Goal: Information Seeking & Learning: Check status

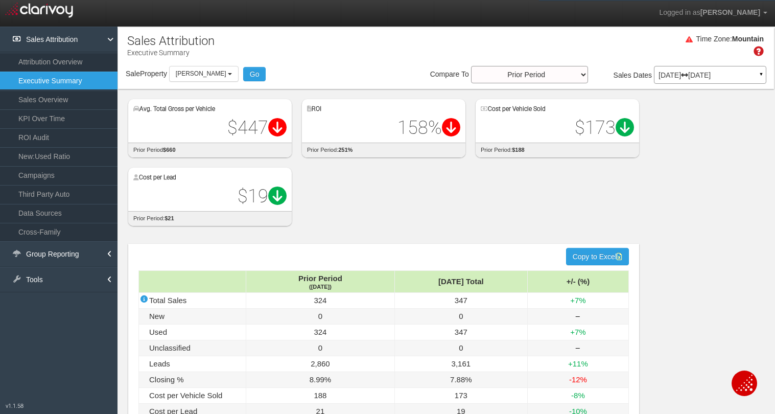
select select "object:379"
click at [35, 170] on link "Campaigns" at bounding box center [58, 175] width 117 height 18
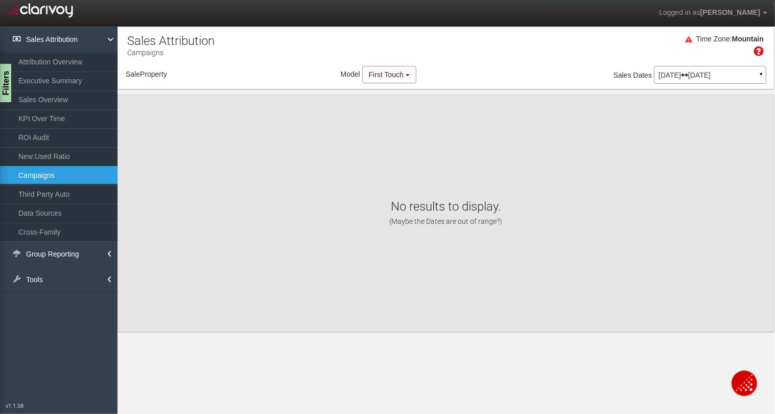
select select "object:418"
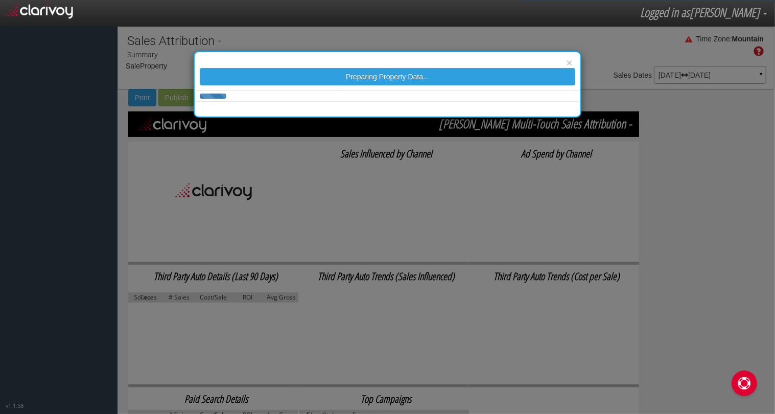
select select "object:28"
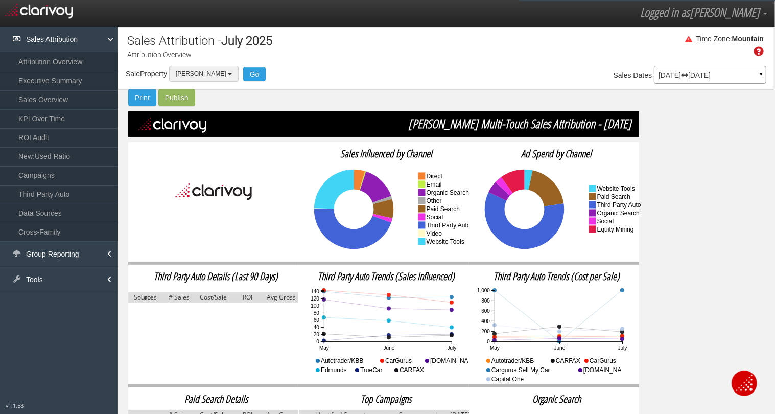
click at [227, 77] on button "[PERSON_NAME]" at bounding box center [203, 74] width 69 height 16
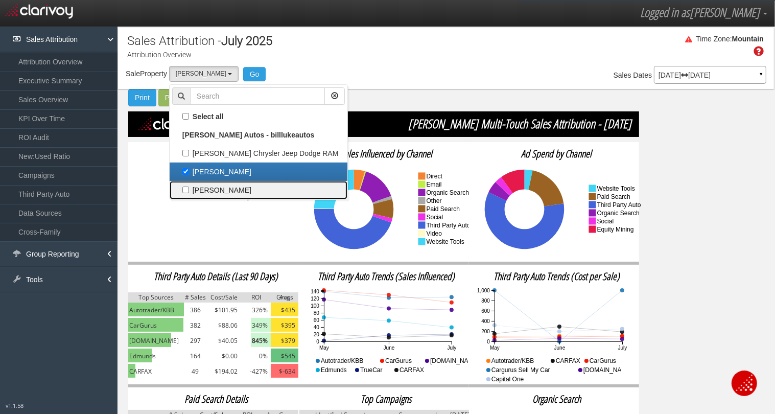
click at [186, 187] on label "[PERSON_NAME]" at bounding box center [258, 189] width 173 height 13
click at [186, 187] on input "[PERSON_NAME]" at bounding box center [185, 189] width 7 height 7
checkbox input "true"
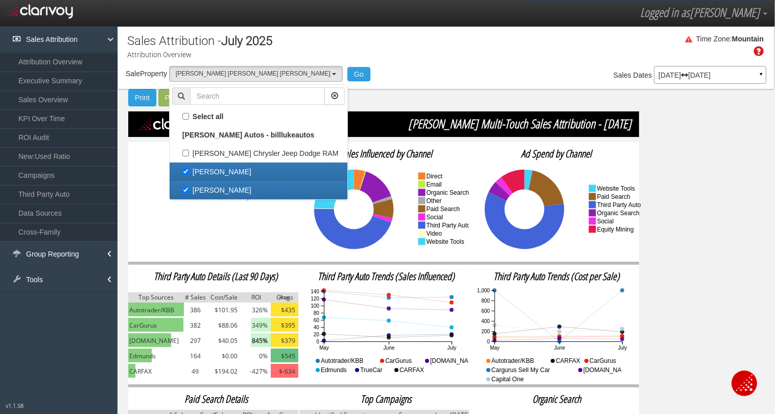
scroll to position [18, 0]
drag, startPoint x: 188, startPoint y: 173, endPoint x: 198, endPoint y: 171, distance: 10.4
click at [188, 173] on label "[PERSON_NAME]" at bounding box center [258, 171] width 173 height 13
click at [188, 173] on input "[PERSON_NAME]" at bounding box center [185, 171] width 7 height 7
checkbox input "false"
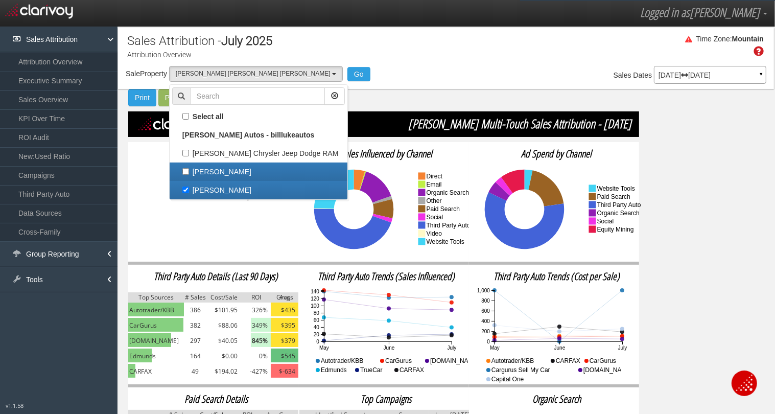
select select "object:29"
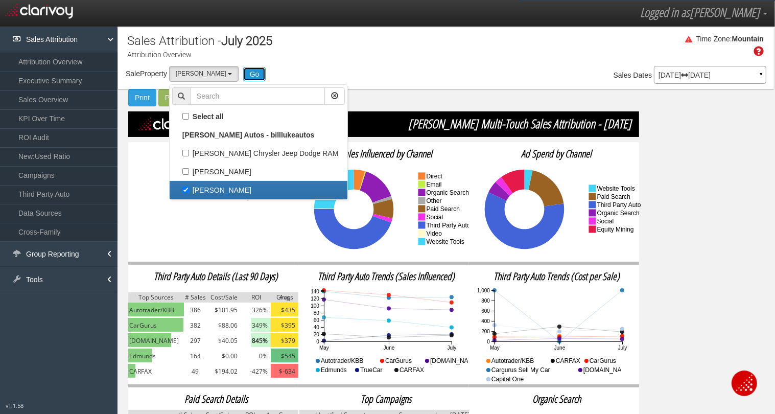
click at [251, 75] on button "Go" at bounding box center [254, 74] width 23 height 14
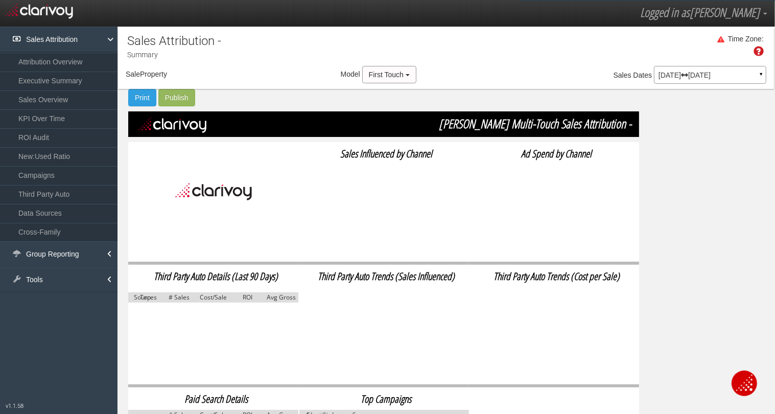
select select "object:229"
